Goal: Task Accomplishment & Management: Complete application form

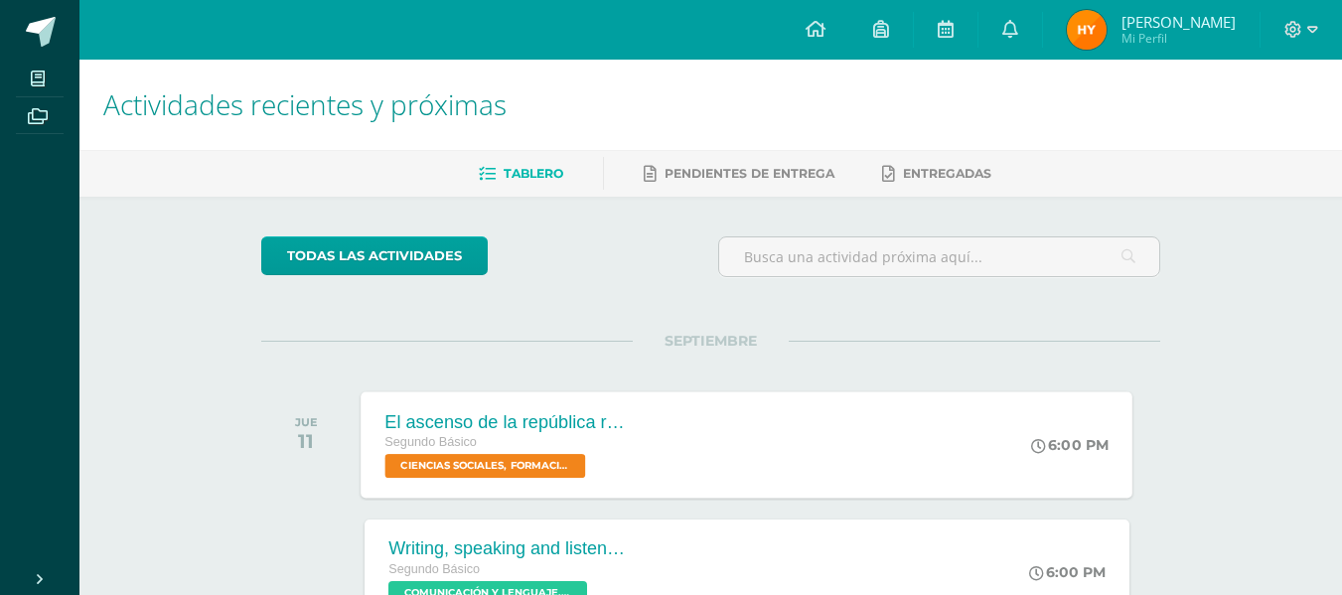
click at [532, 468] on span "CIENCIAS SOCIALES, FORMACIÓN CIUDADANA E INTERCULTURALIDAD 'Sección C'" at bounding box center [486, 466] width 201 height 24
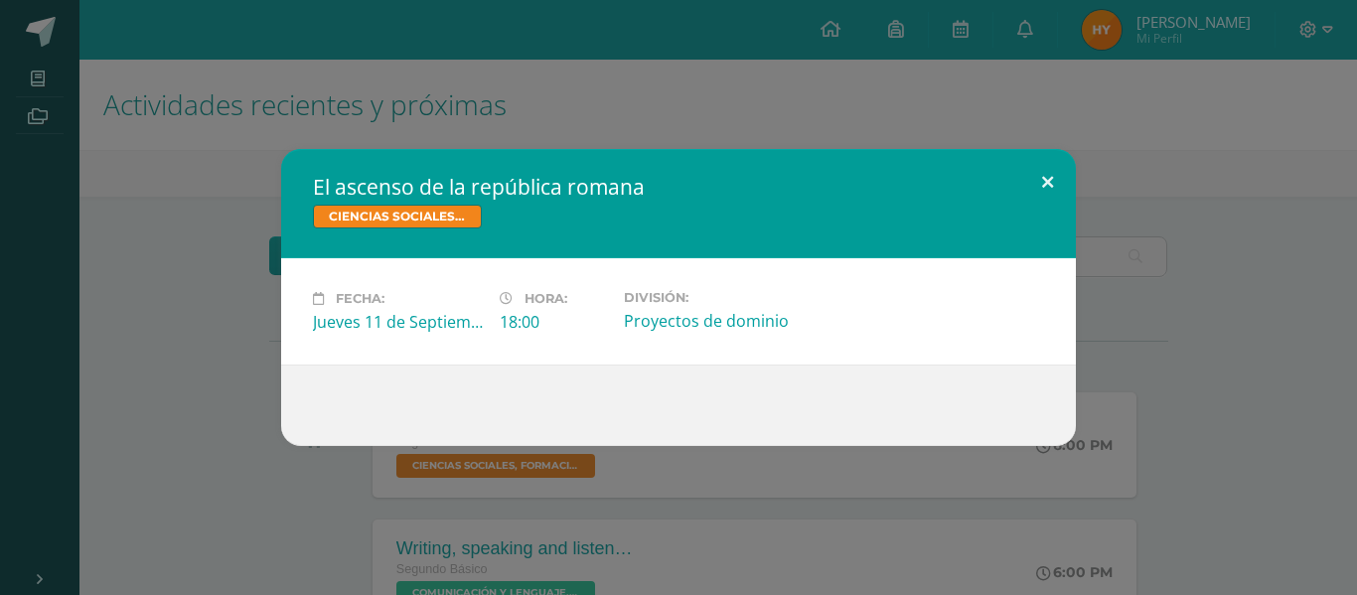
click at [1048, 176] on button at bounding box center [1048, 183] width 57 height 68
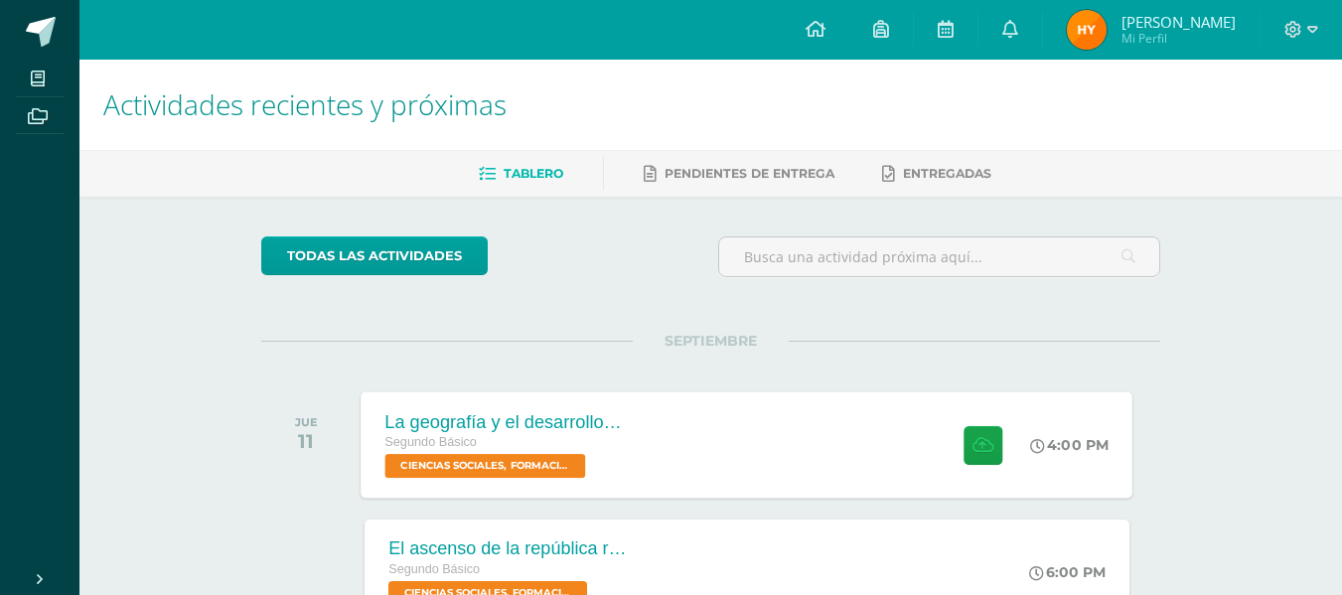
click at [1004, 443] on div at bounding box center [978, 445] width 97 height 106
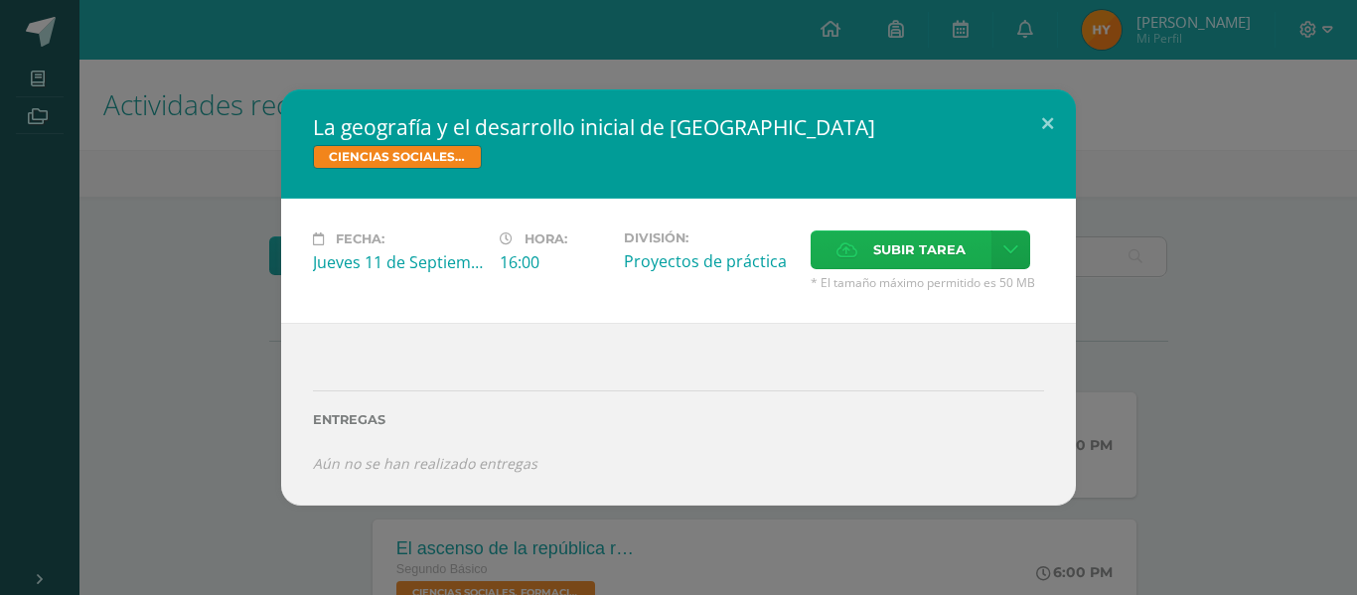
click at [926, 233] on span "Subir tarea" at bounding box center [919, 250] width 92 height 37
click at [0, 0] on input "Subir tarea" at bounding box center [0, 0] width 0 height 0
